Goal: Transaction & Acquisition: Purchase product/service

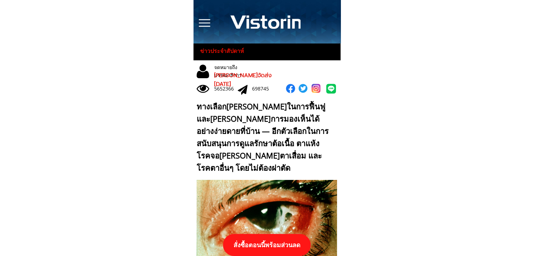
click at [292, 247] on p "สั่งซื้อตอนนี้พร้อมส่วนลด" at bounding box center [267, 245] width 88 height 22
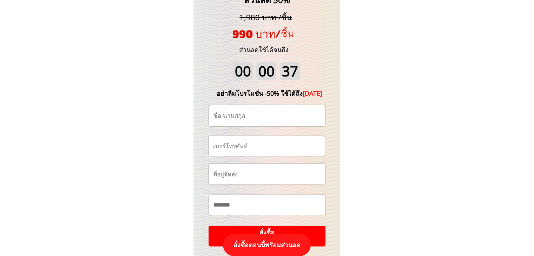
scroll to position [7429, 0]
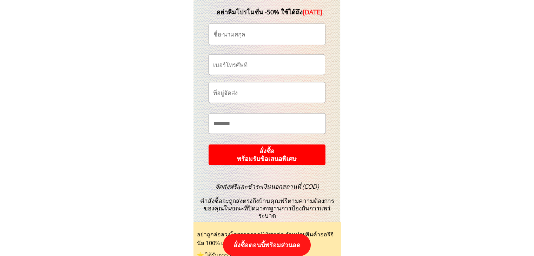
click at [256, 62] on input "tel" at bounding box center [266, 65] width 111 height 20
paste input "0617904757"
type input "0617904757"
click at [246, 38] on input "text" at bounding box center [267, 34] width 111 height 21
paste input "မေမေချစ်တဲ့ သားကြီး"
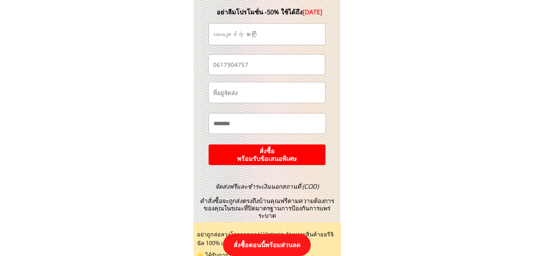
type input "မေမေချစ်တဲ့ သားကြီး"
click at [300, 152] on p "สั่งซื้อ พร้อมรับข้อเสนอพิเศษ" at bounding box center [267, 155] width 118 height 21
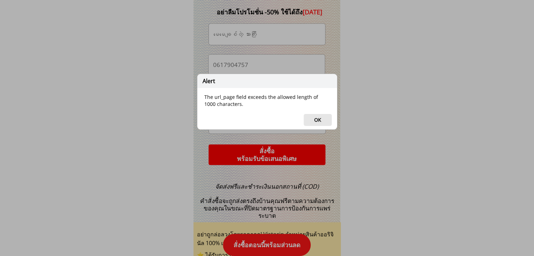
click at [323, 114] on button "OK" at bounding box center [318, 120] width 28 height 12
